Goal: Information Seeking & Learning: Find specific fact

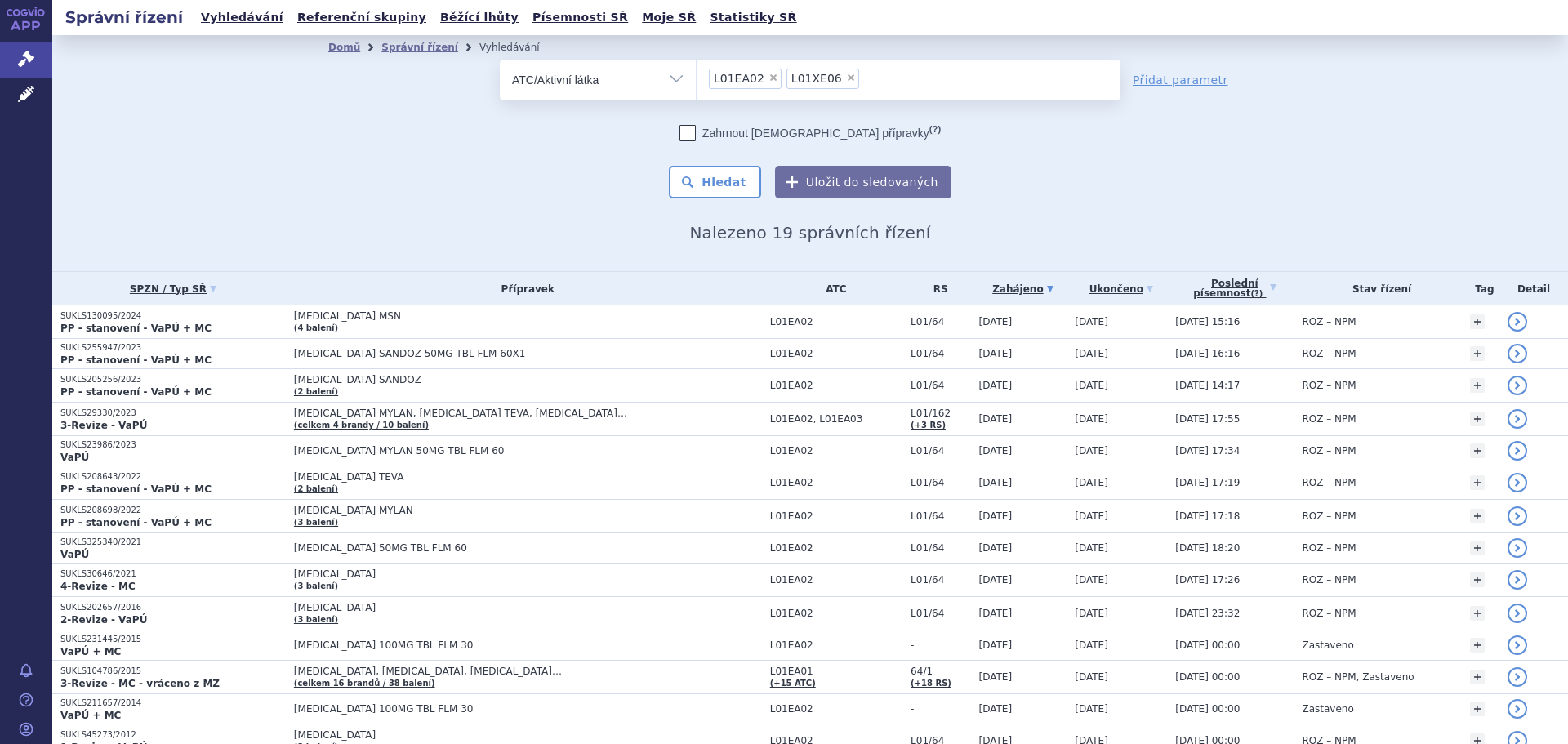
click at [768, 80] on span "×" at bounding box center [772, 77] width 10 height 10
click at [696, 80] on select "L01EA02 L01XE06" at bounding box center [695, 79] width 1 height 41
select select "L01XE06"
click at [768, 78] on span "×" at bounding box center [772, 77] width 10 height 10
click at [696, 78] on select "L01XE06" at bounding box center [695, 79] width 1 height 41
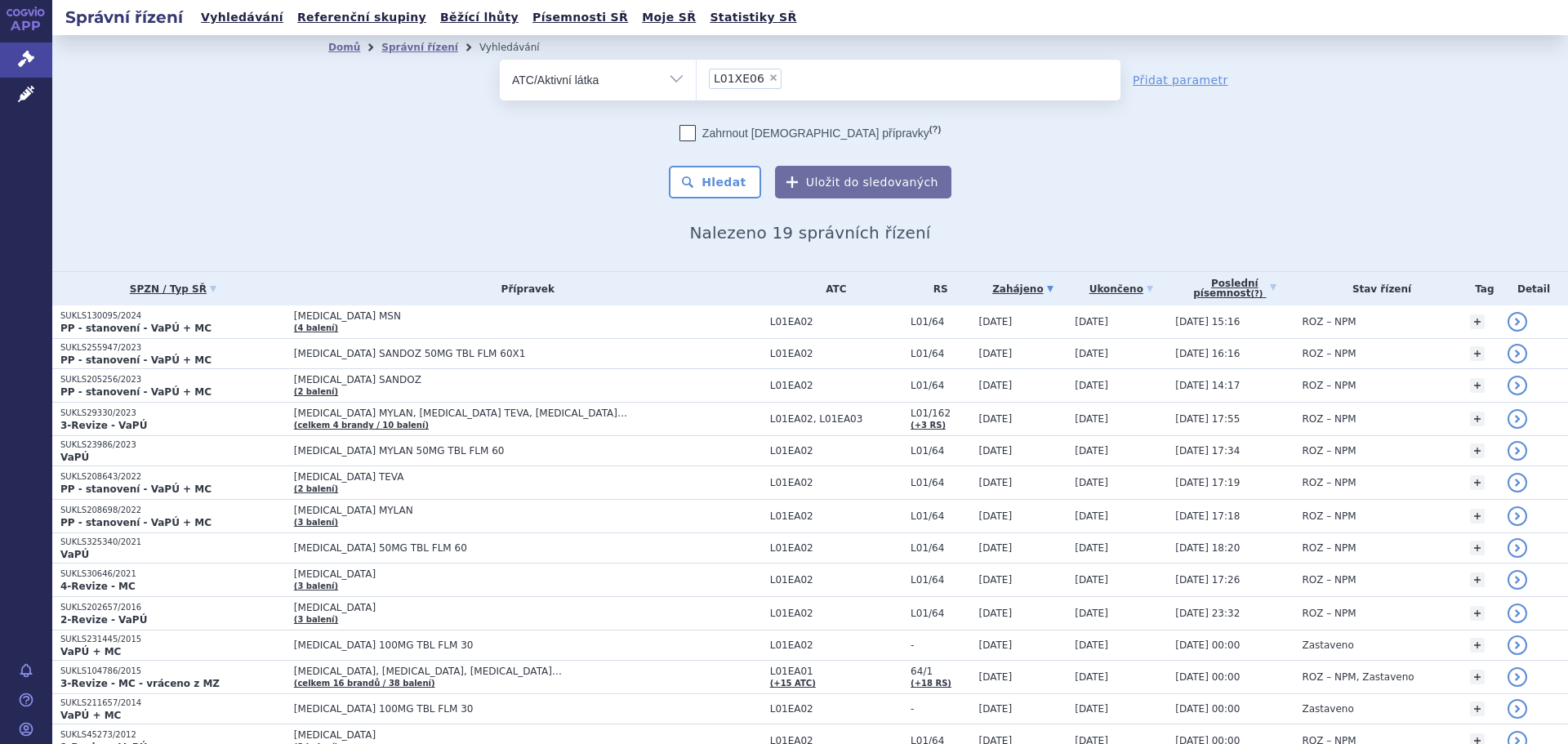
select select
click at [762, 77] on ul at bounding box center [907, 77] width 423 height 35
click at [696, 77] on select at bounding box center [695, 79] width 1 height 41
type input "klacid"
select select "klacid"
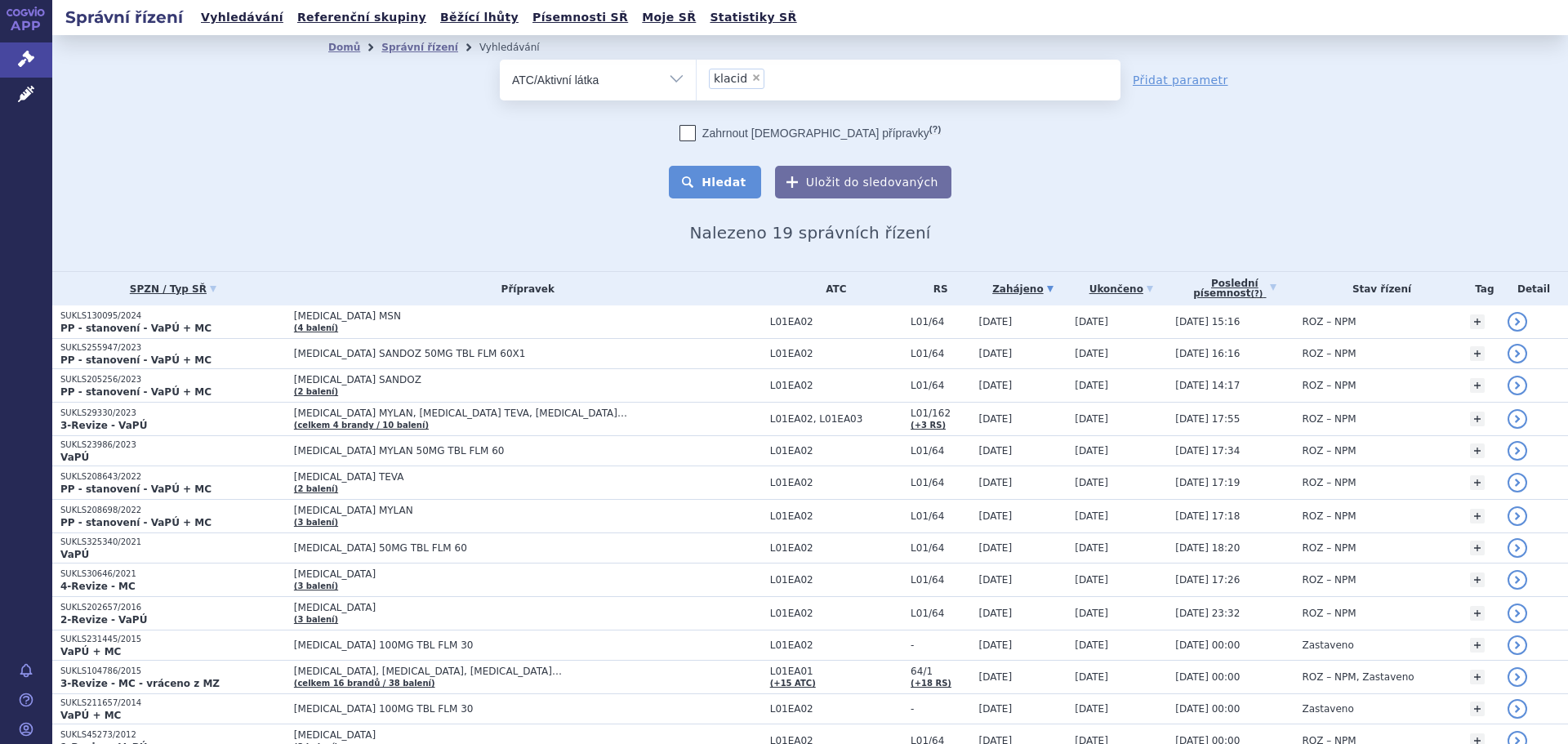
click at [723, 183] on button "Hledat" at bounding box center [714, 182] width 93 height 33
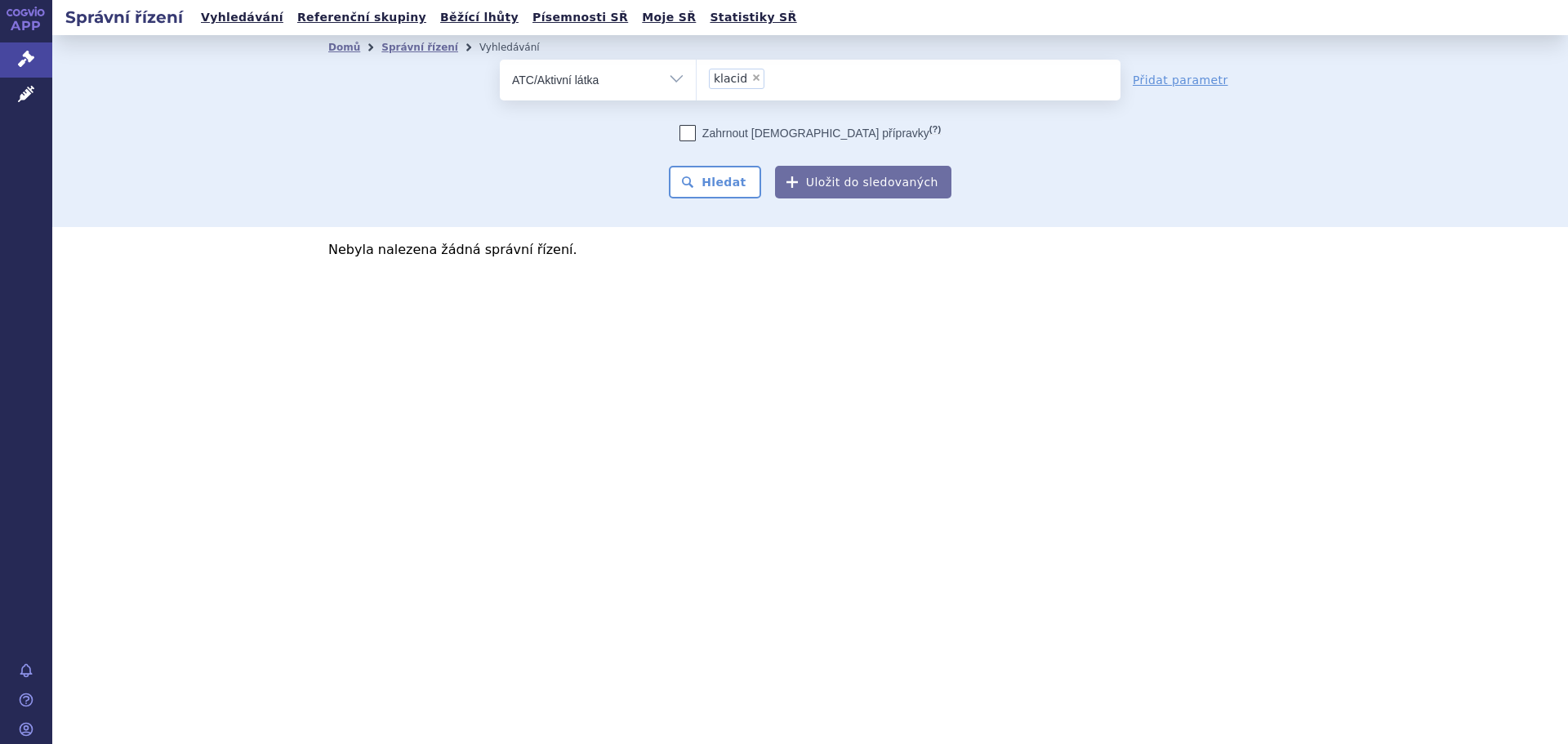
click at [676, 77] on select "Vše Spisová značka Typ SŘ Přípravek/SUKL kód Účastník/Držitel" at bounding box center [597, 78] width 196 height 36
select select "filter-all"
click at [500, 60] on select "Vše Spisová značka Typ SŘ Přípravek/SUKL kód Účastník/Držitel" at bounding box center [597, 78] width 196 height 36
click at [766, 87] on ul at bounding box center [907, 77] width 423 height 35
click at [696, 87] on select at bounding box center [695, 79] width 1 height 41
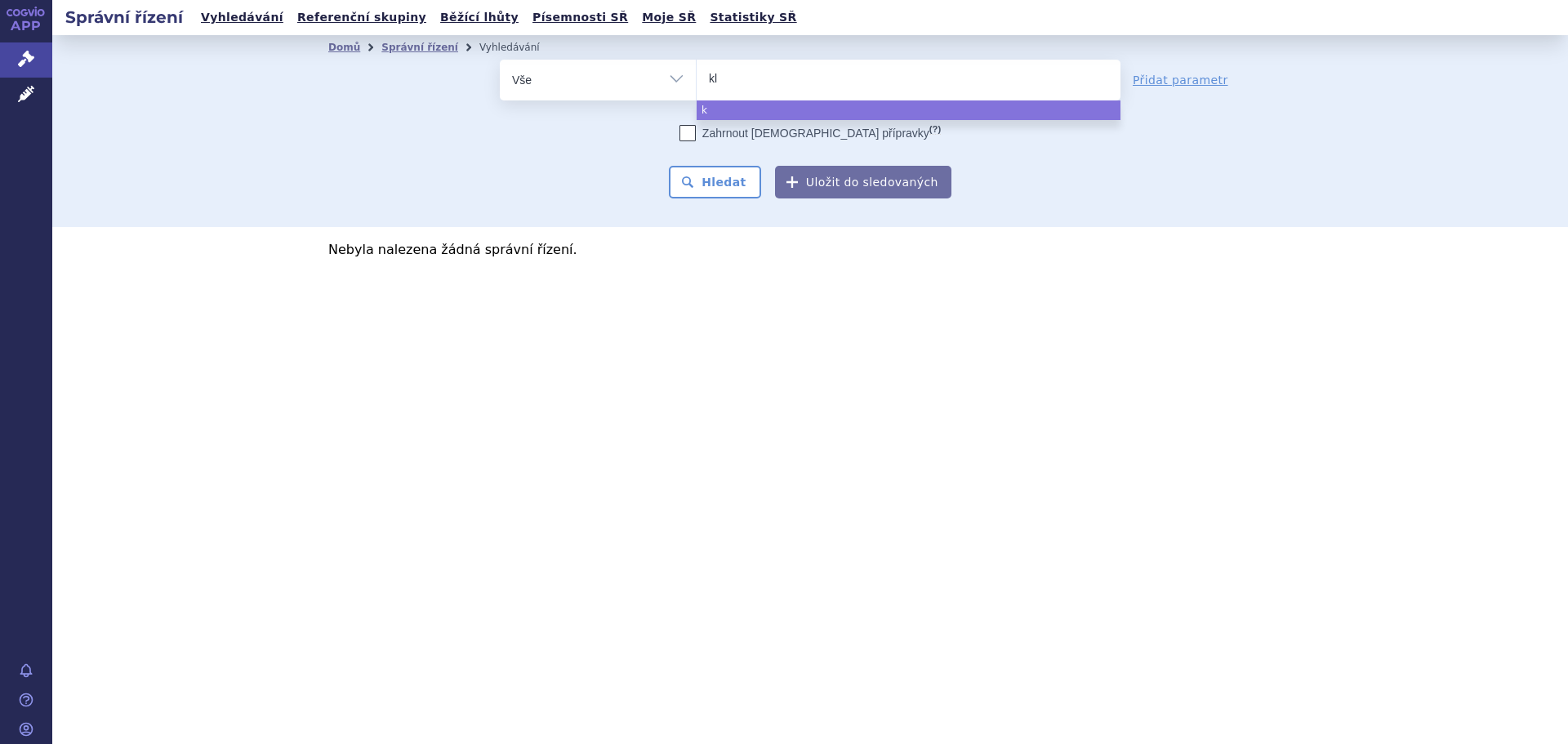
type input "kla"
type input "klac"
type input "klaci"
type input "klacid"
select select "klacid"
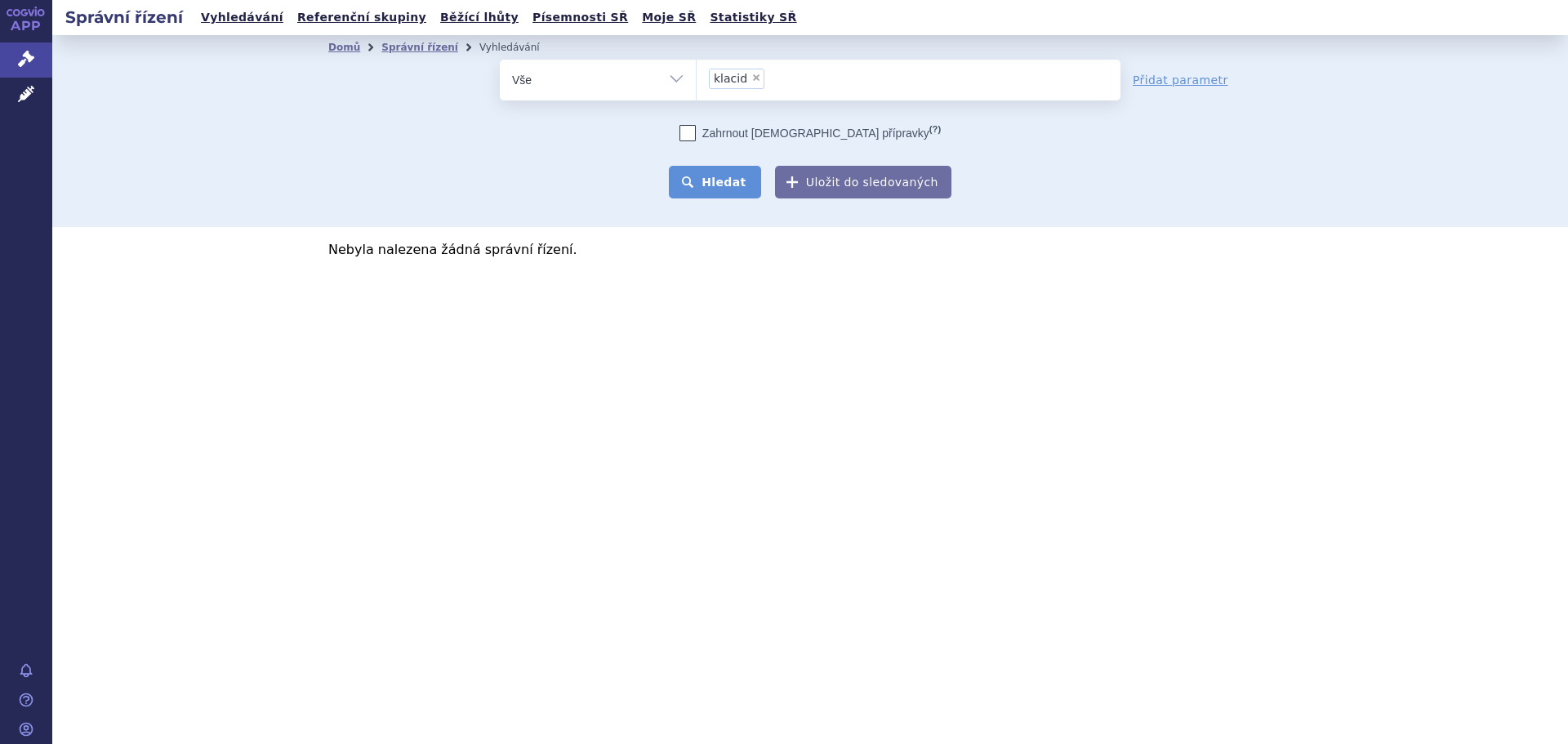
click at [726, 180] on button "Hledat" at bounding box center [714, 182] width 93 height 33
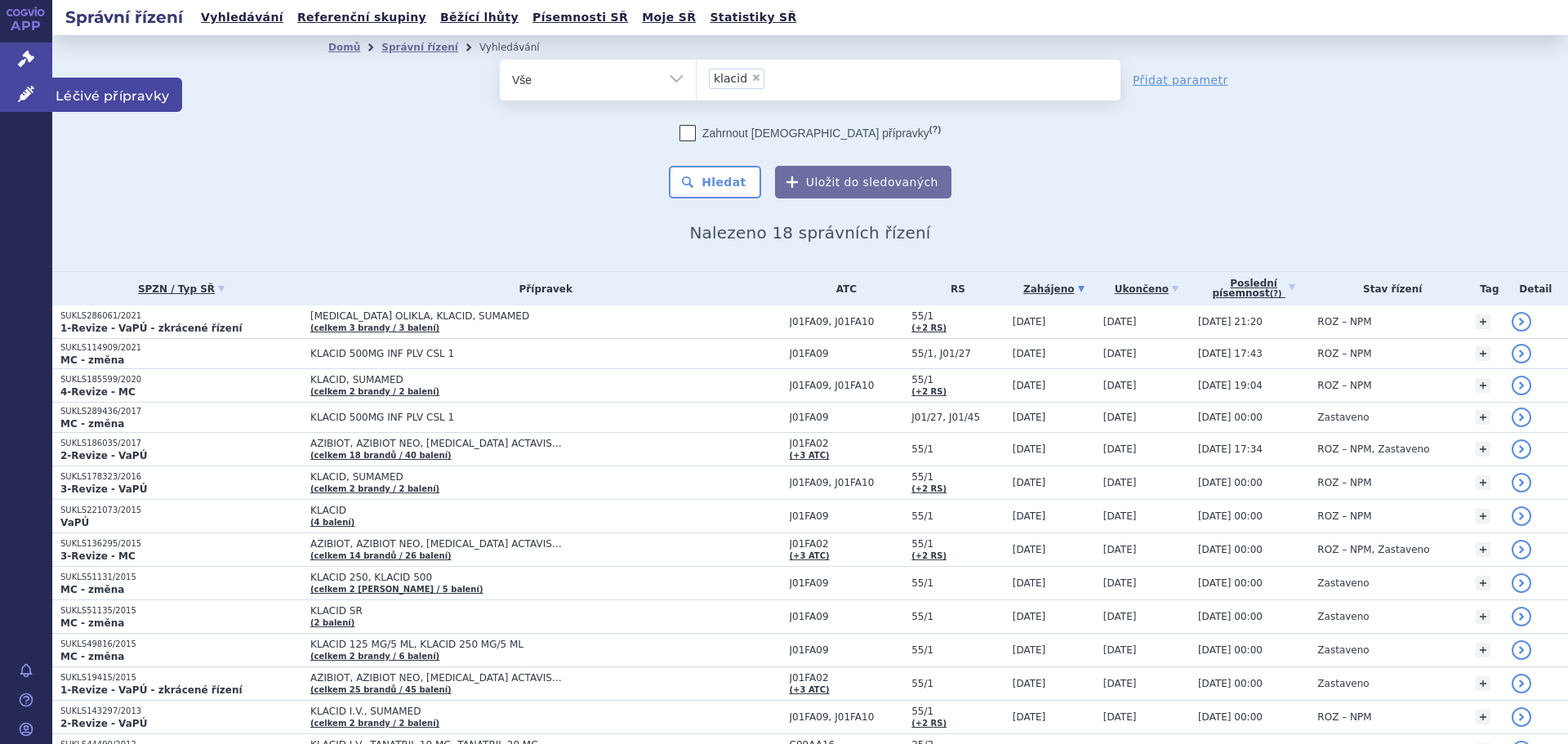
click at [24, 95] on icon at bounding box center [26, 94] width 16 height 16
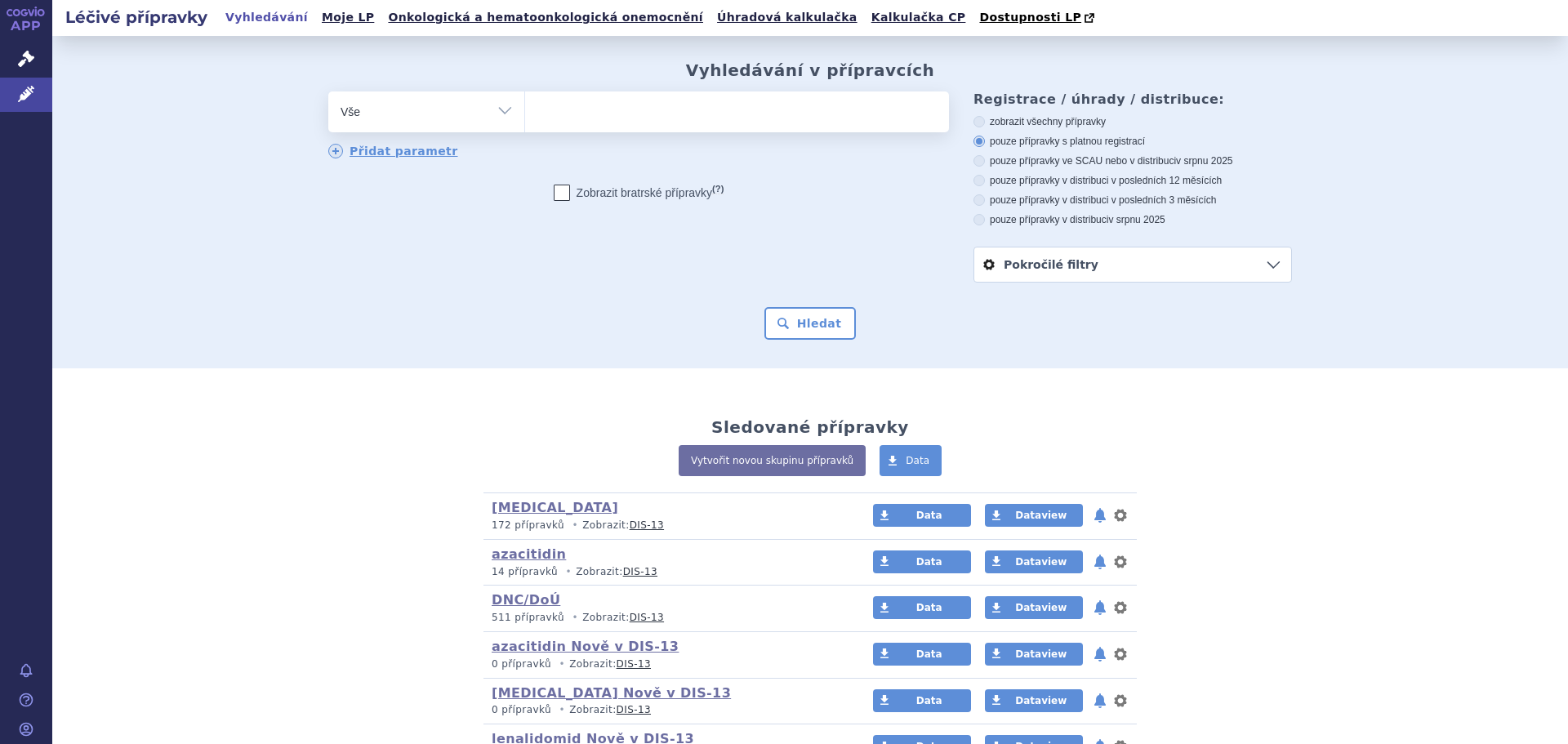
click at [552, 127] on span at bounding box center [736, 112] width 423 height 41
click at [525, 127] on select at bounding box center [524, 111] width 1 height 41
type input "kl"
type input "kla"
type input "klac"
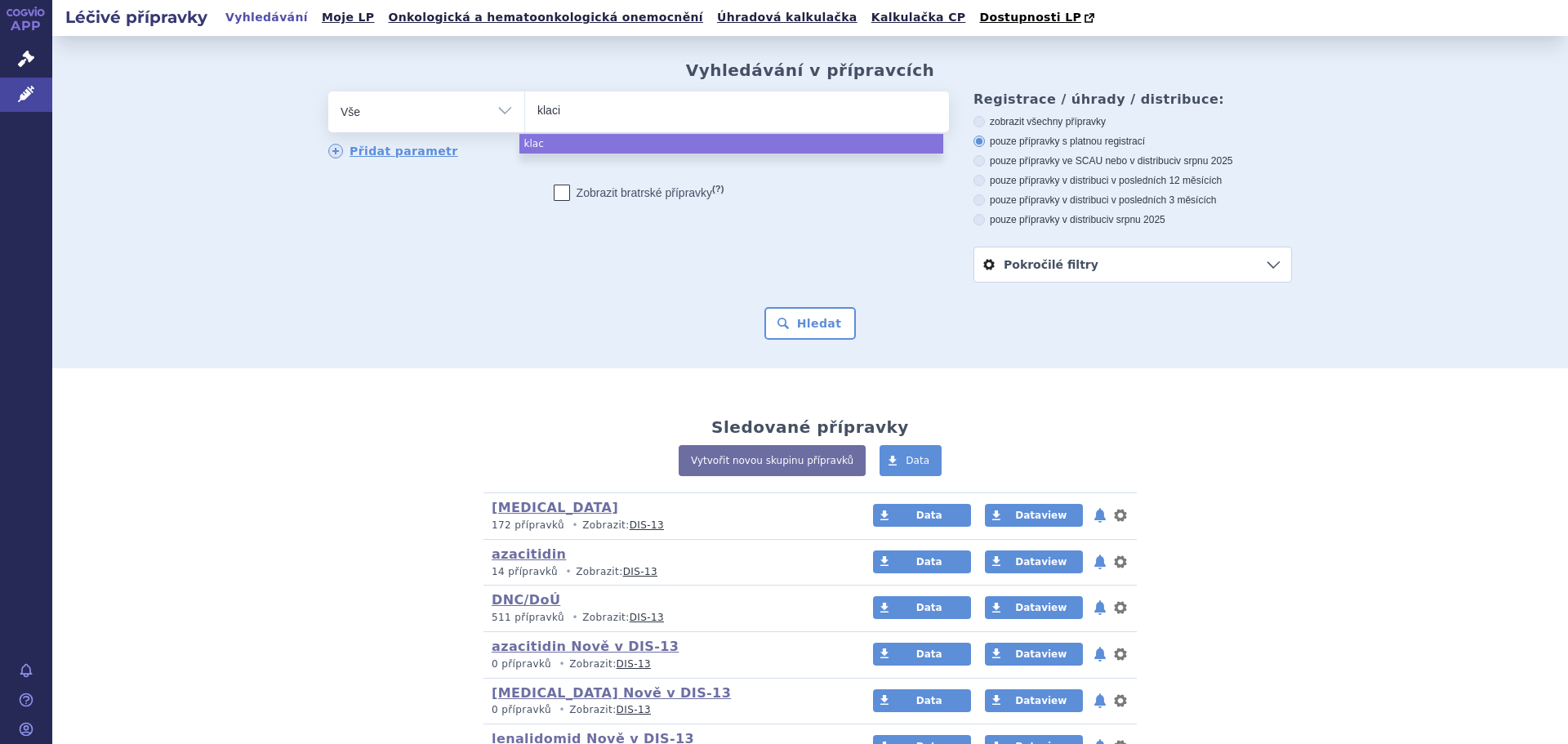
type input "klacid"
select select "klacid"
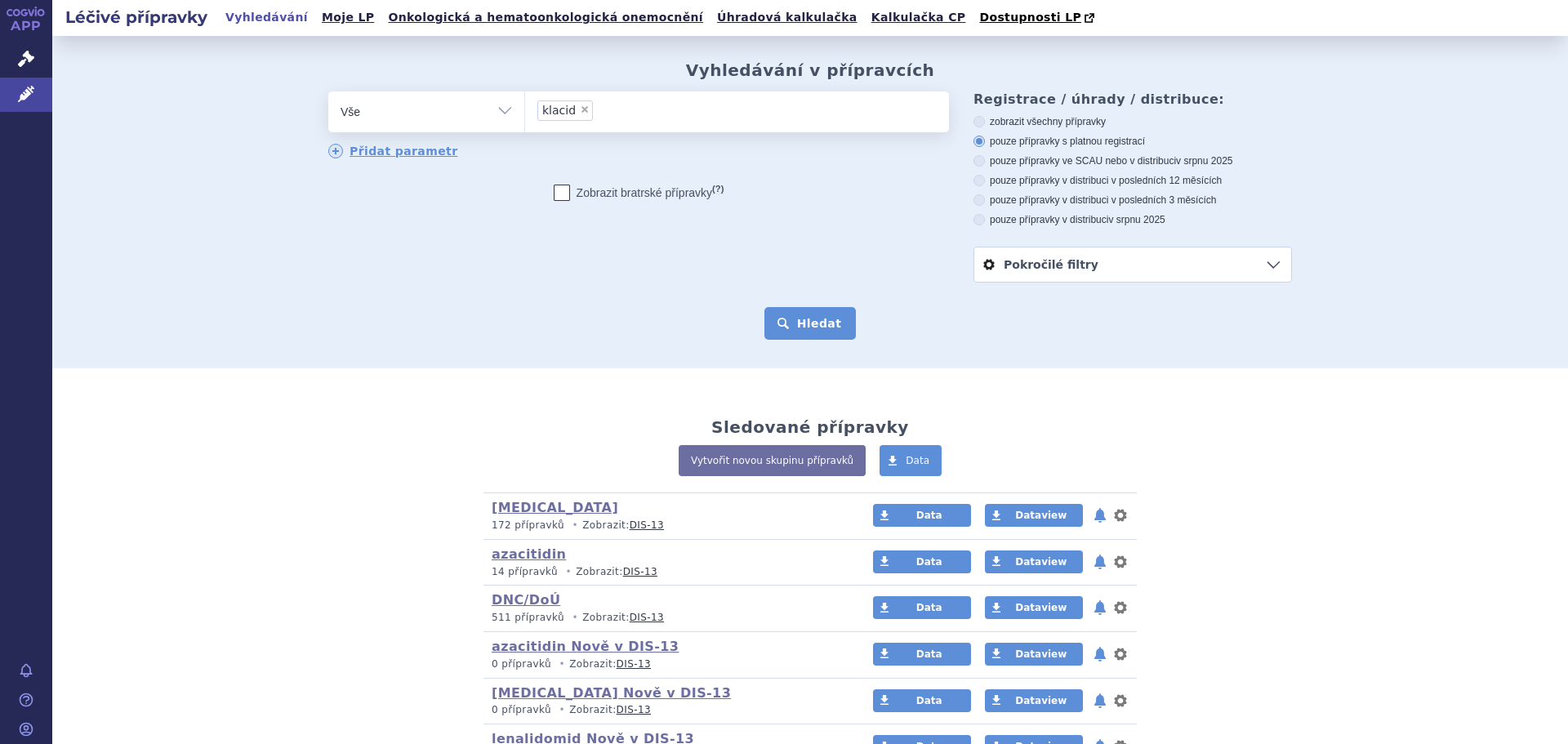
click at [786, 325] on button "Hledat" at bounding box center [810, 324] width 93 height 33
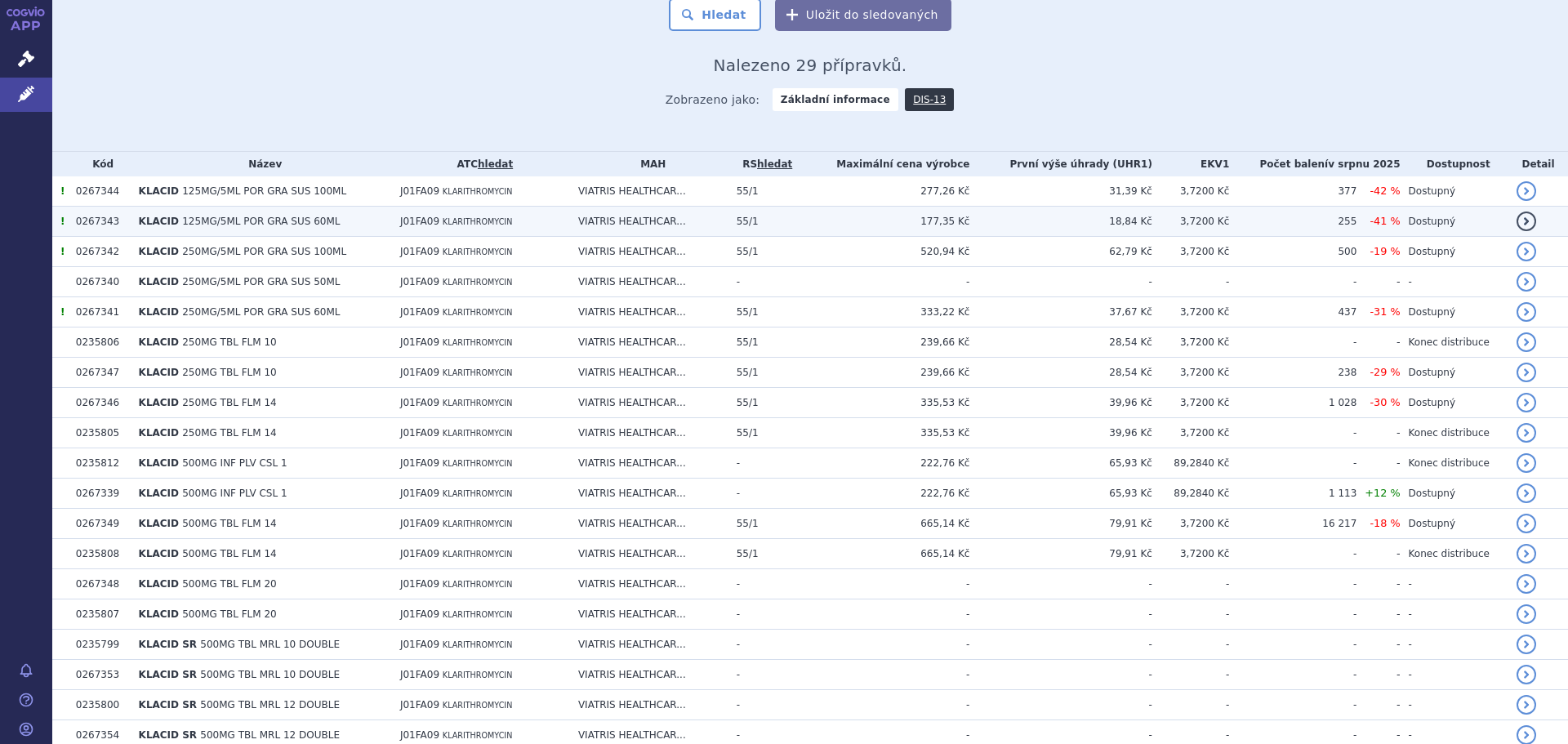
scroll to position [276, 0]
